Goal: Check status: Check status

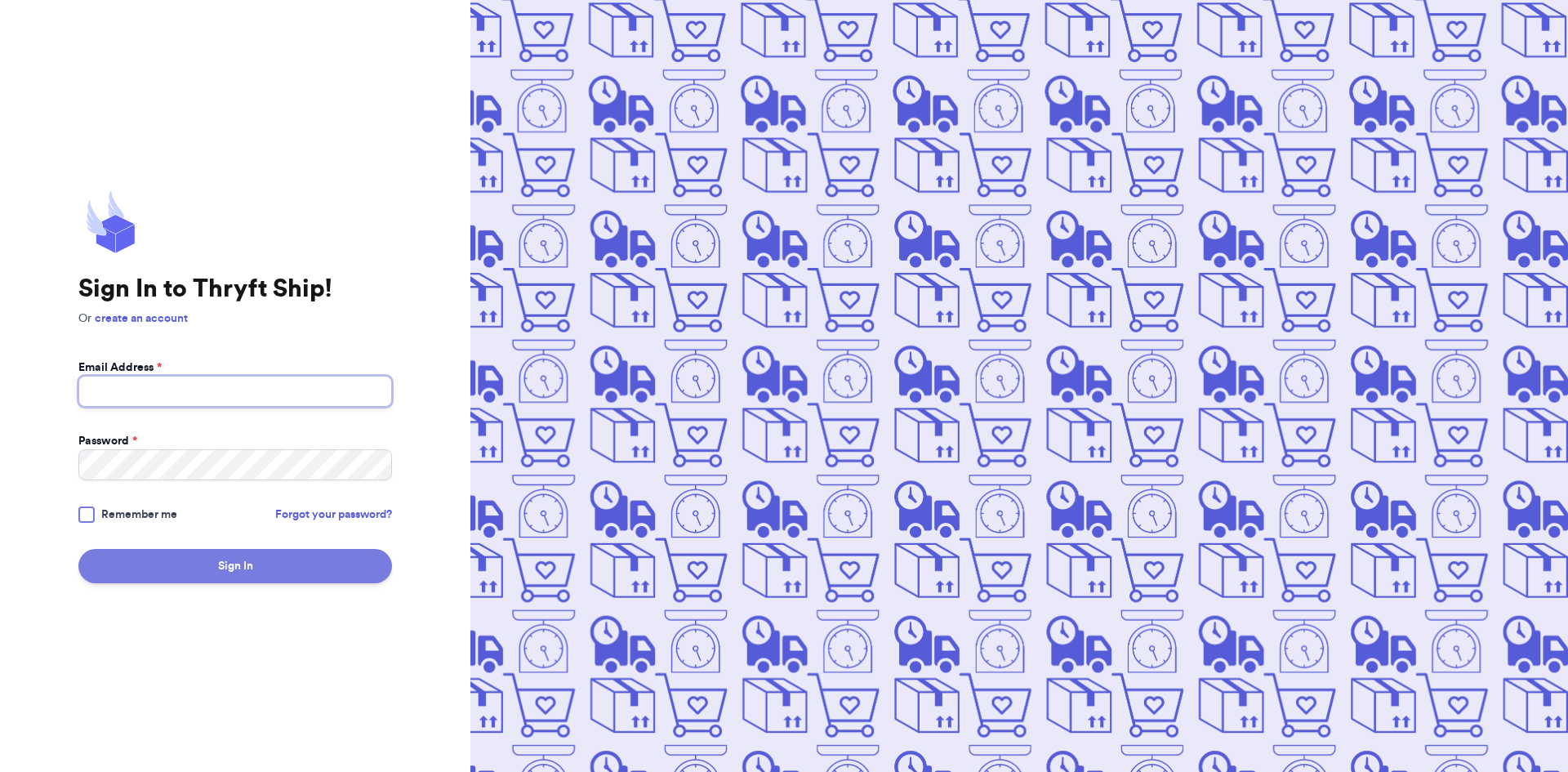
type input "[EMAIL_ADDRESS][DOMAIN_NAME]"
click at [226, 565] on button "Sign In" at bounding box center [235, 566] width 314 height 35
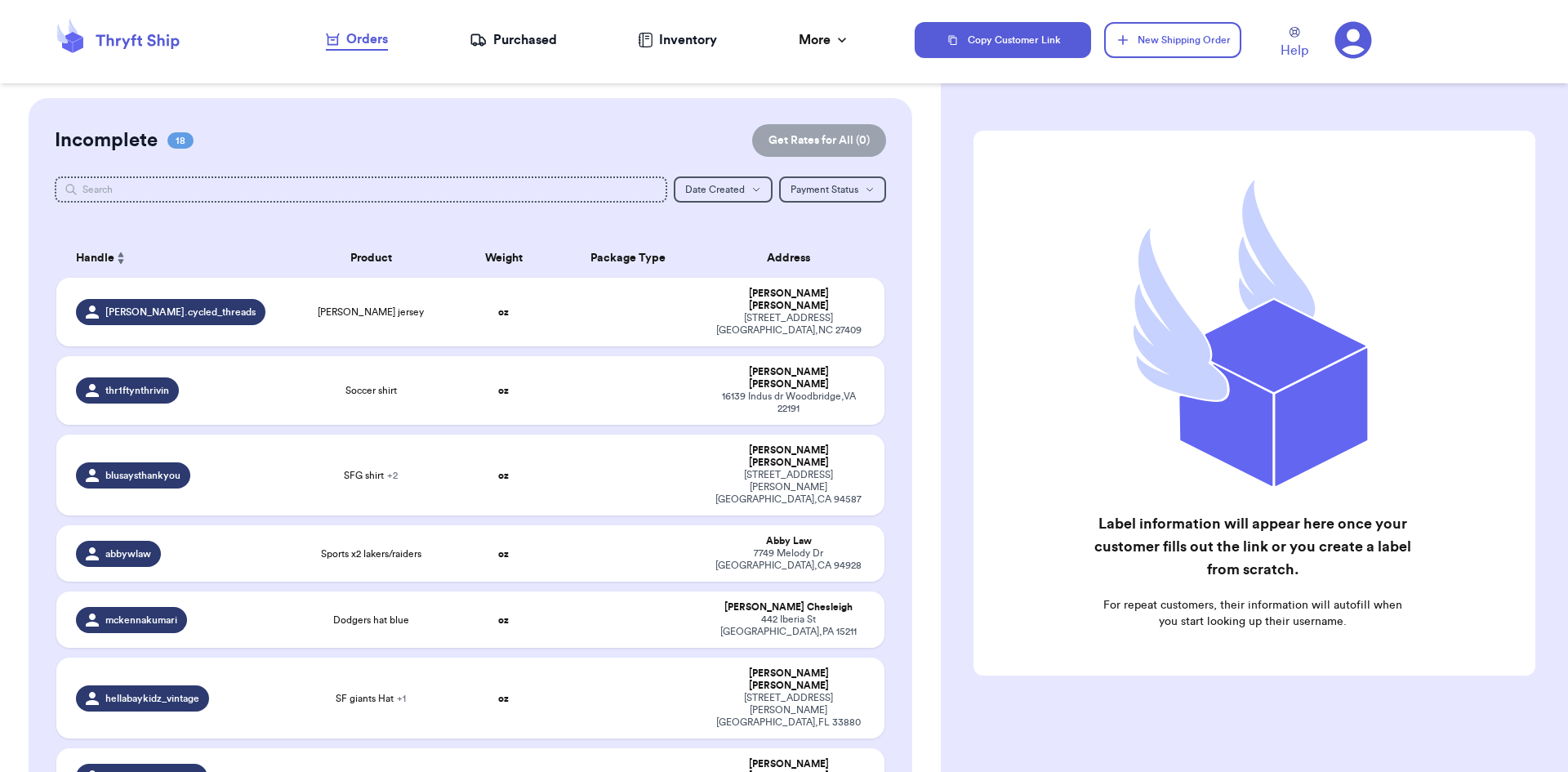
click at [513, 30] on nav "Orders Purchased Inventory More Stats Completed Orders" at bounding box center [588, 40] width 654 height 54
click at [516, 37] on div "Purchased" at bounding box center [514, 39] width 88 height 20
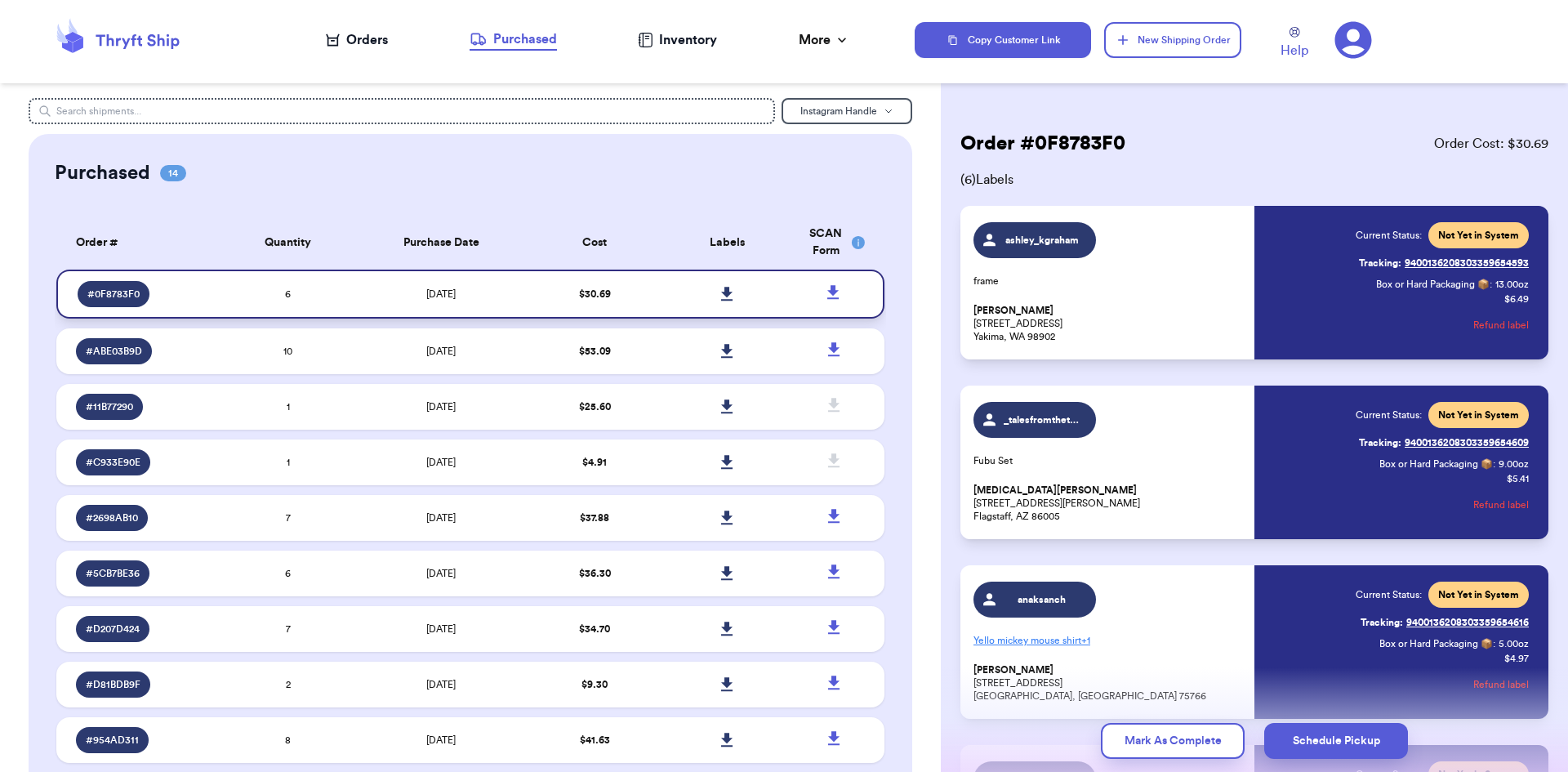
click at [721, 294] on icon at bounding box center [727, 294] width 12 height 15
click at [356, 46] on div "Orders" at bounding box center [357, 39] width 62 height 20
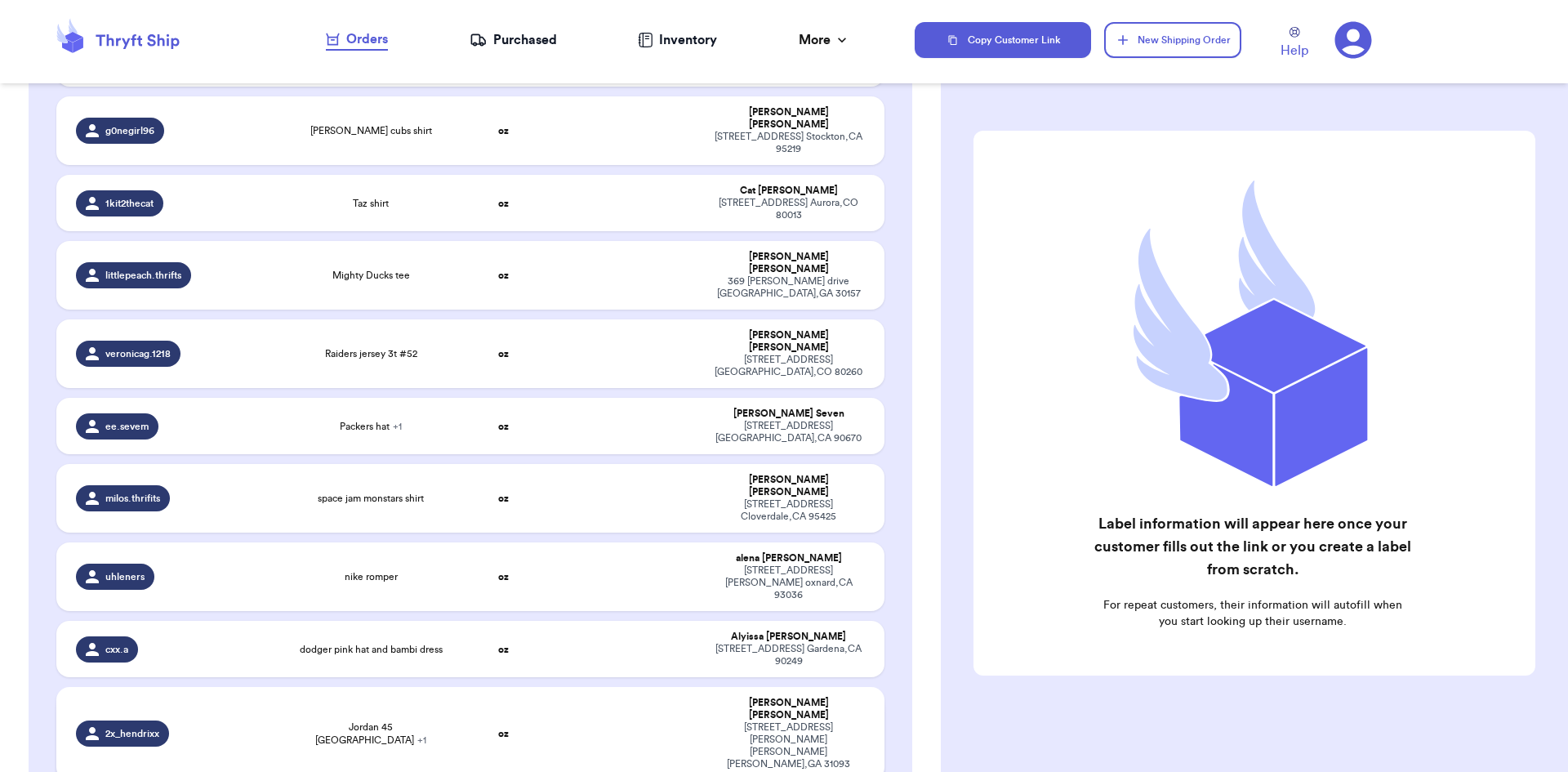
scroll to position [817, 0]
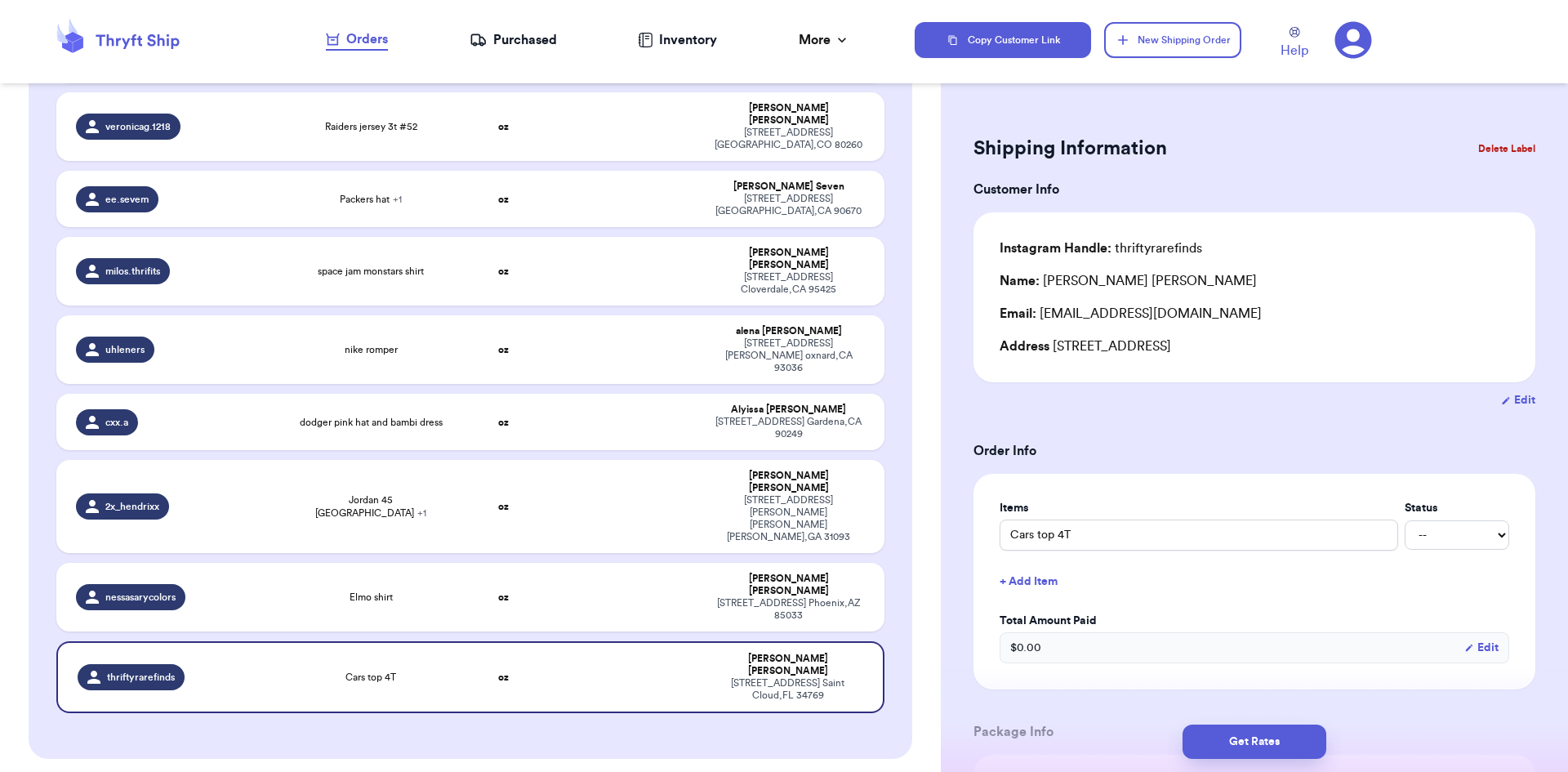
scroll to position [954, 0]
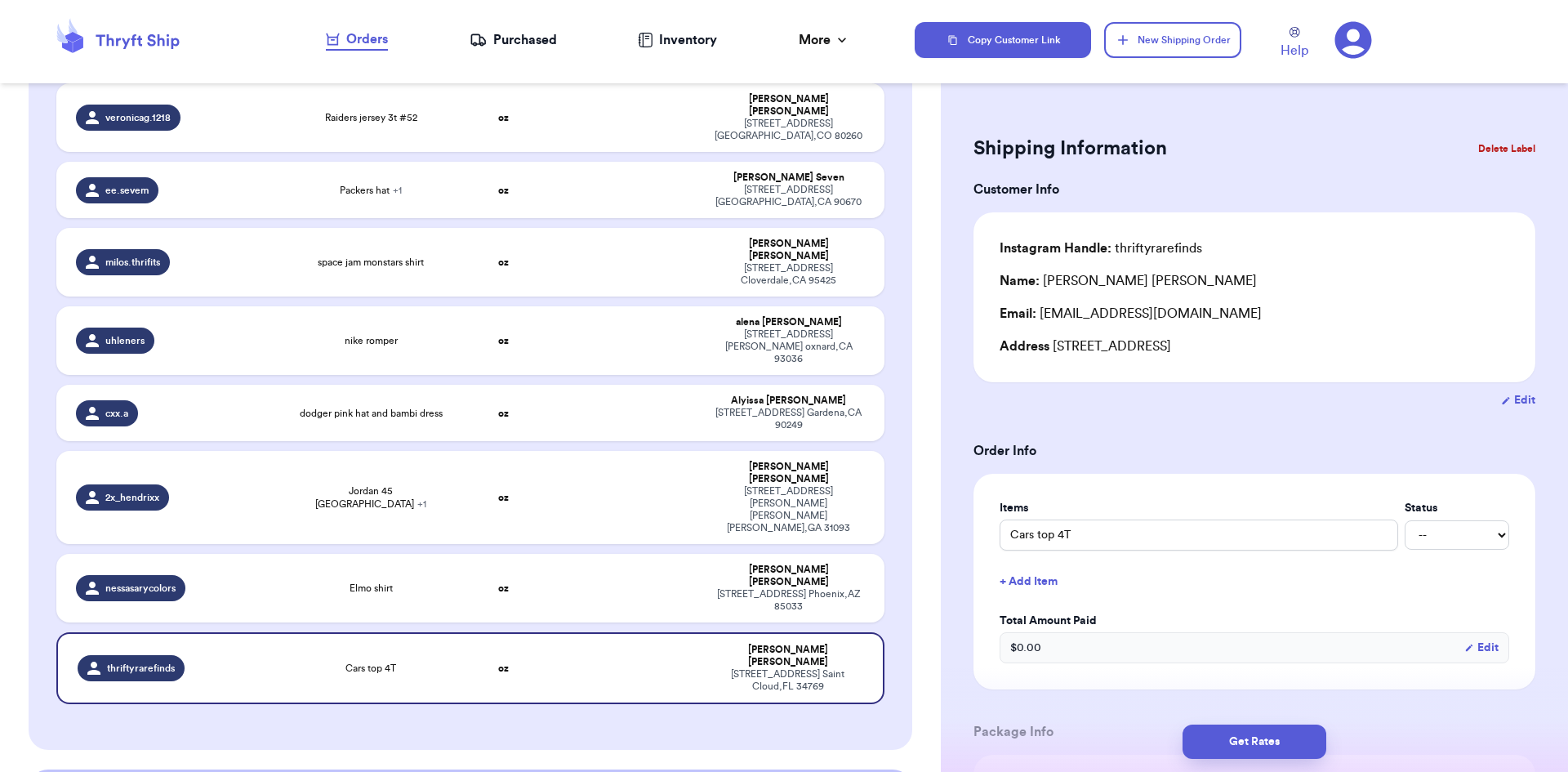
click at [534, 35] on div "Purchased" at bounding box center [514, 39] width 88 height 20
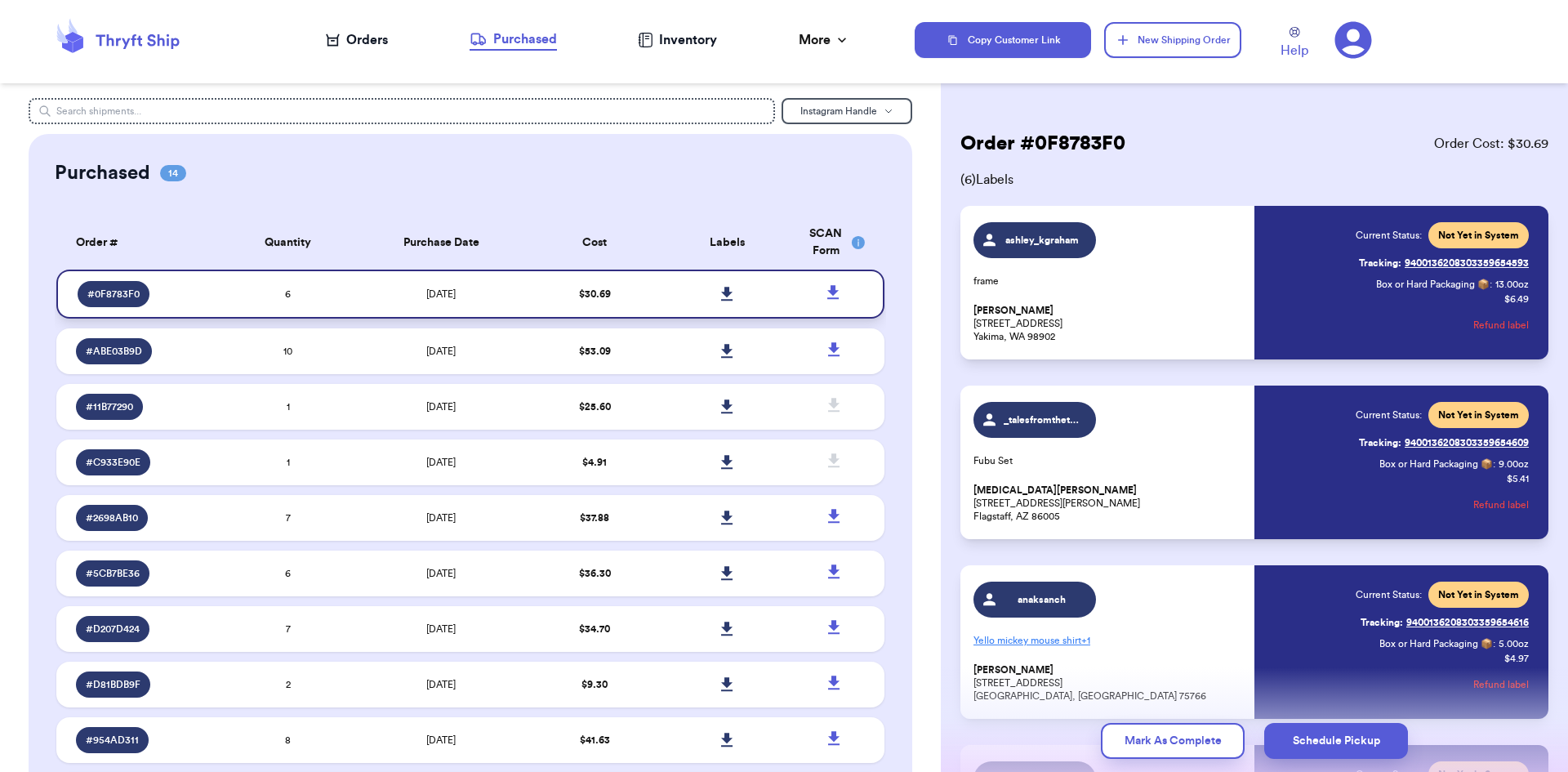
click at [501, 292] on td "[DATE]" at bounding box center [442, 294] width 174 height 49
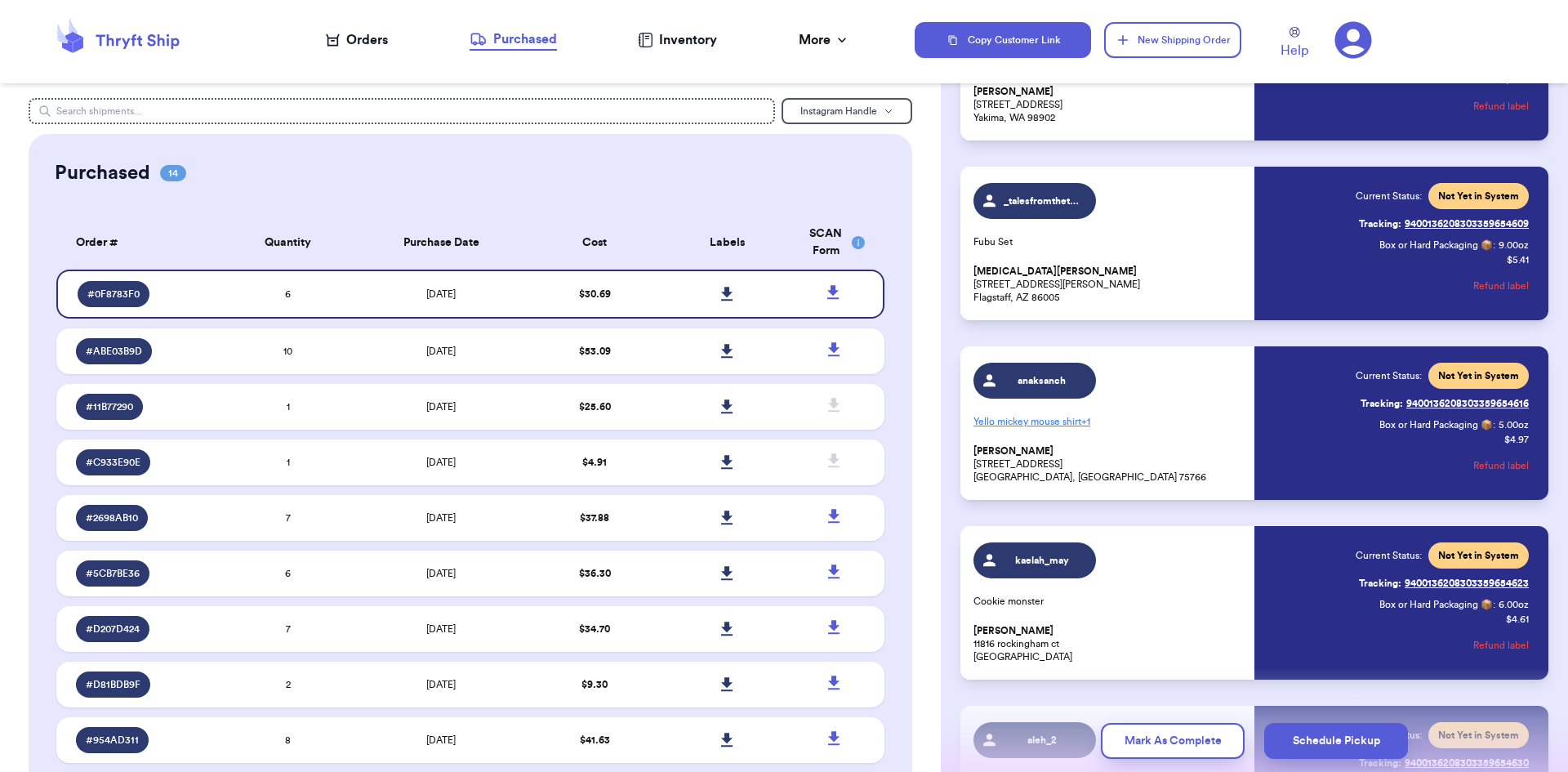
scroll to position [245, 0]
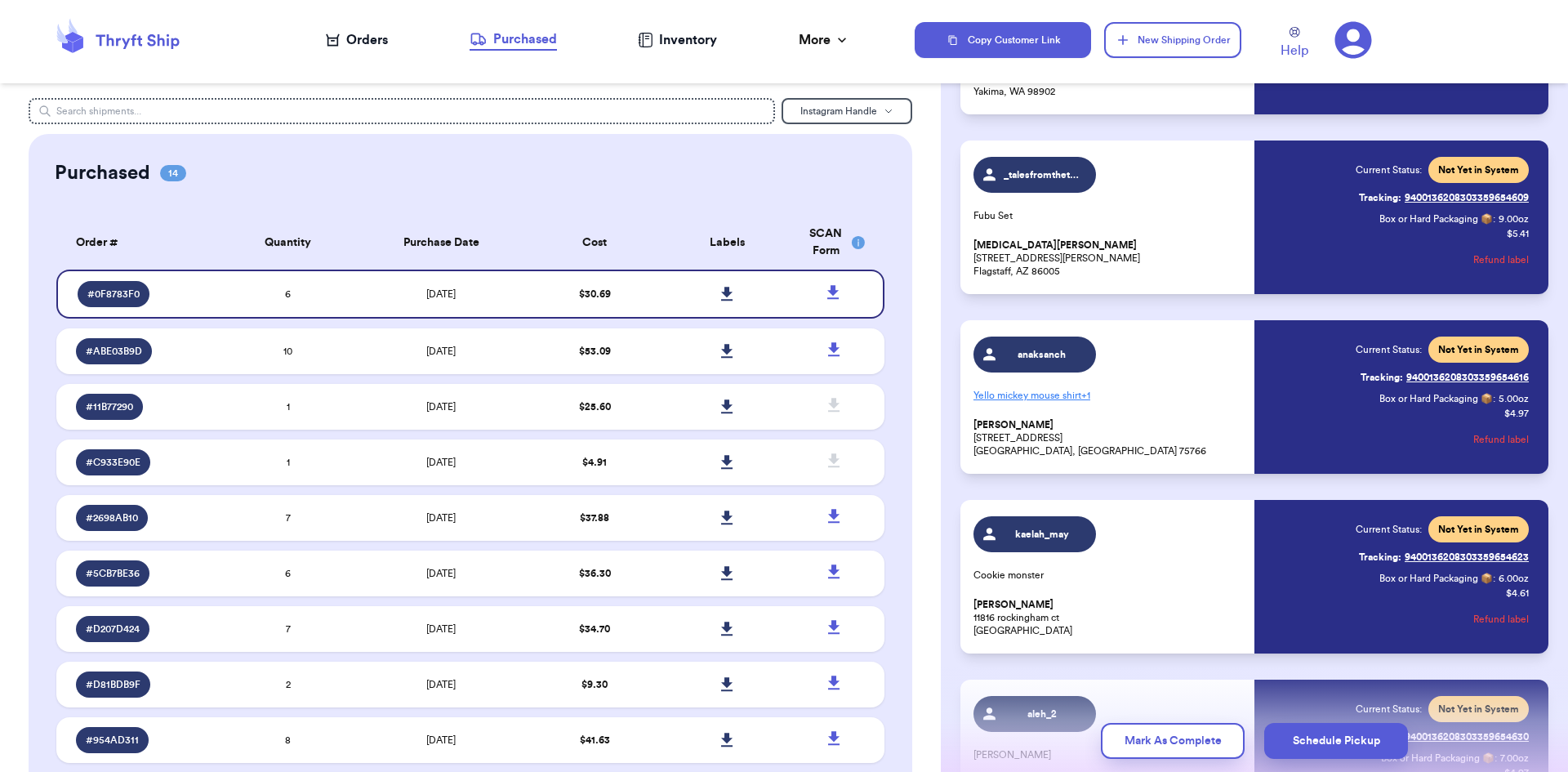
click at [1067, 389] on p "Yello mickey mouse shirt + 1" at bounding box center [1109, 395] width 271 height 26
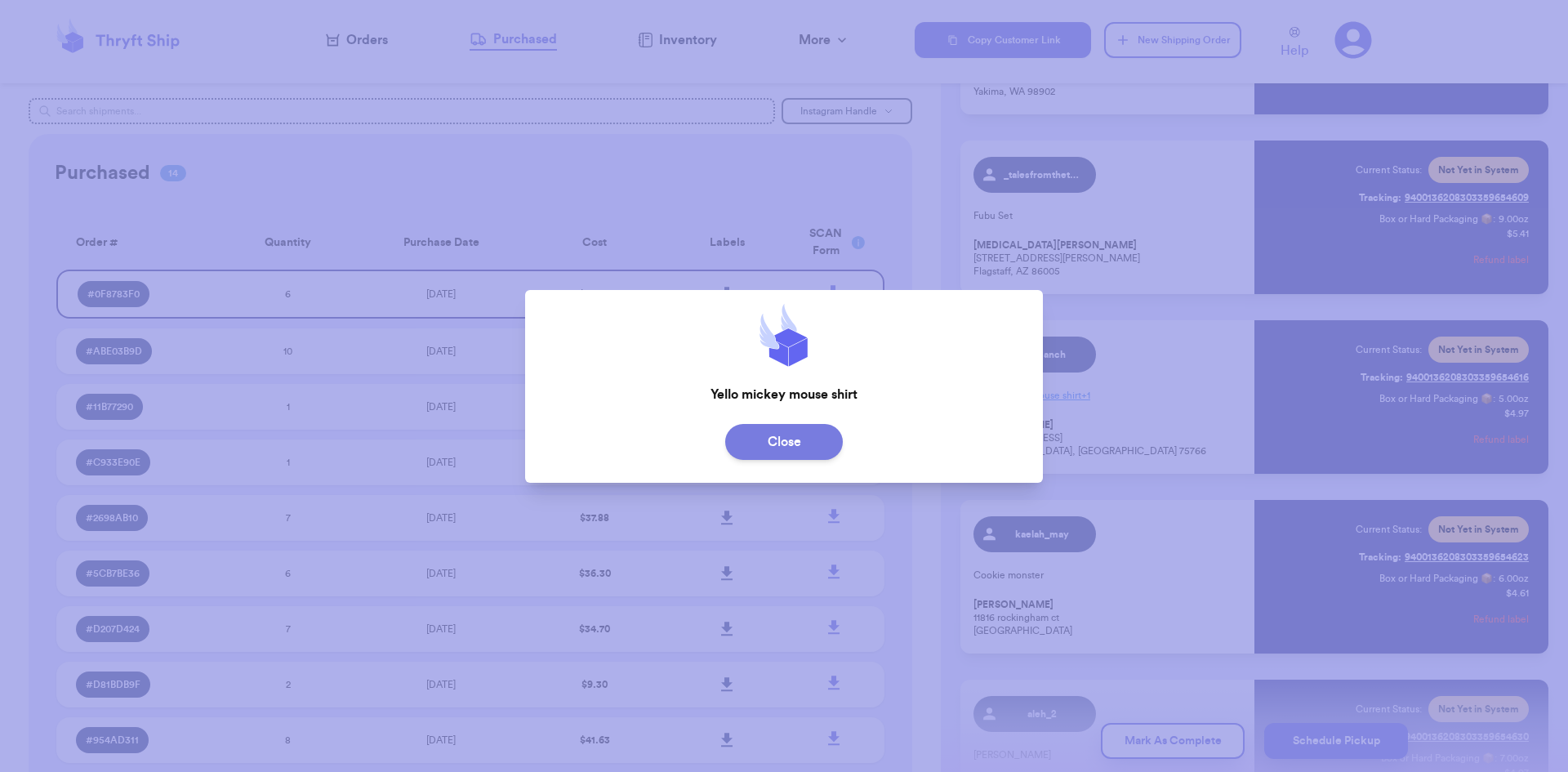
click at [770, 455] on button "Close" at bounding box center [784, 442] width 118 height 35
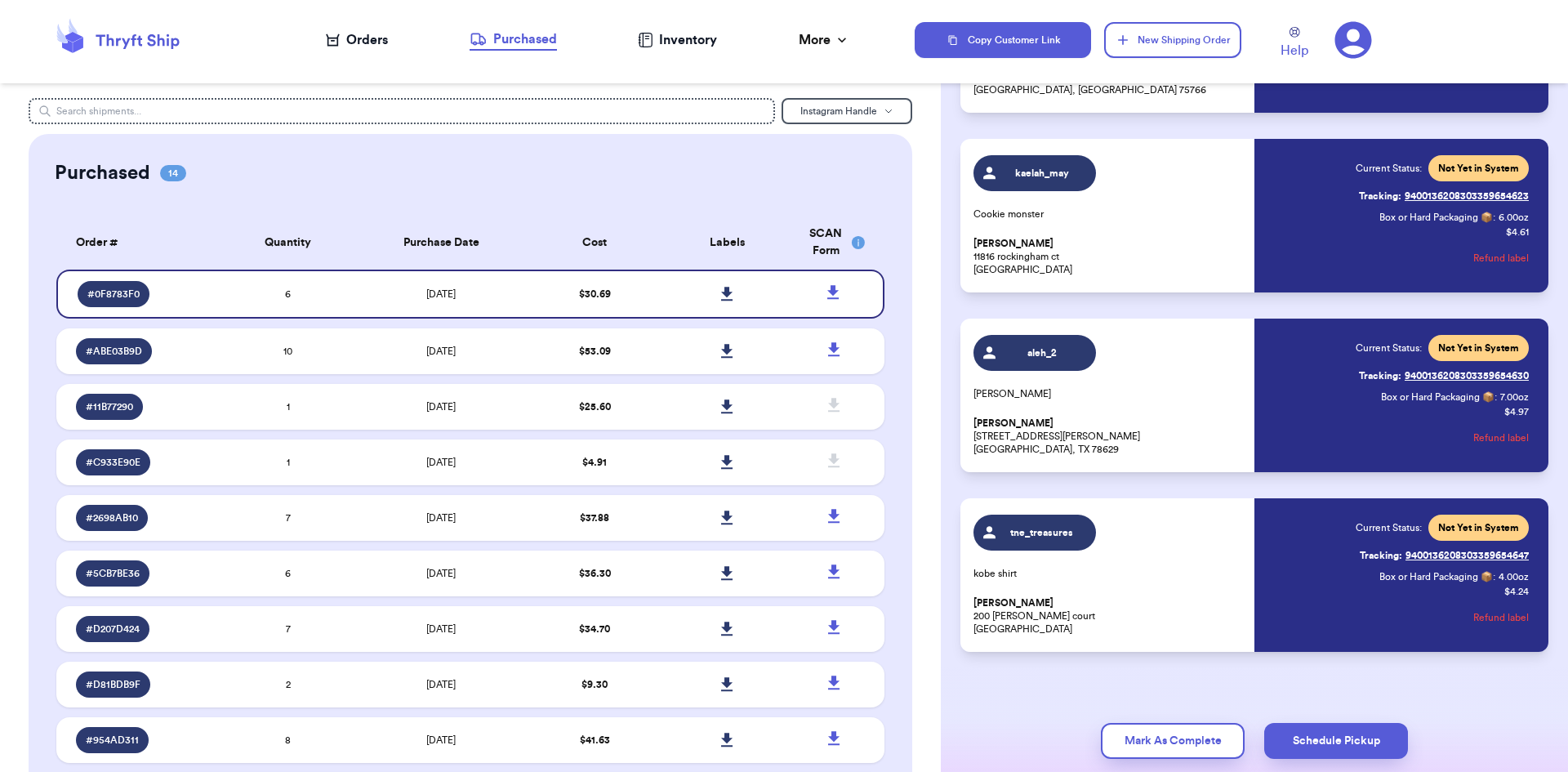
scroll to position [616, 0]
